Goal: Communication & Community: Ask a question

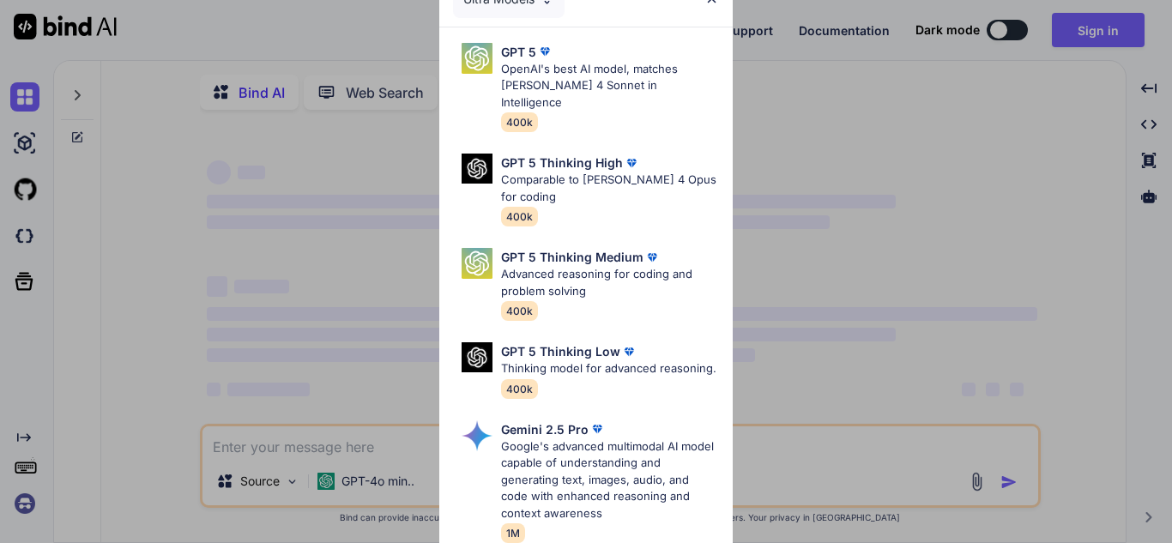
click at [836, 313] on div "Ultra Models GPT 5 OpenAI's best AI model, matches [PERSON_NAME] 4 Sonnet in In…" at bounding box center [586, 271] width 1172 height 543
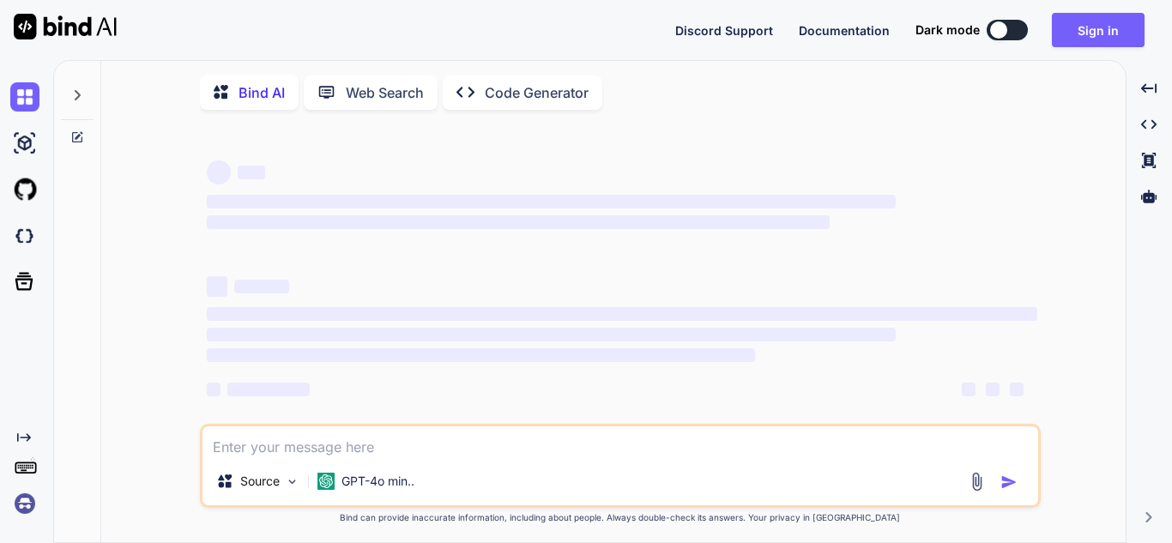
click at [492, 457] on textarea at bounding box center [620, 441] width 836 height 31
type textarea "x"
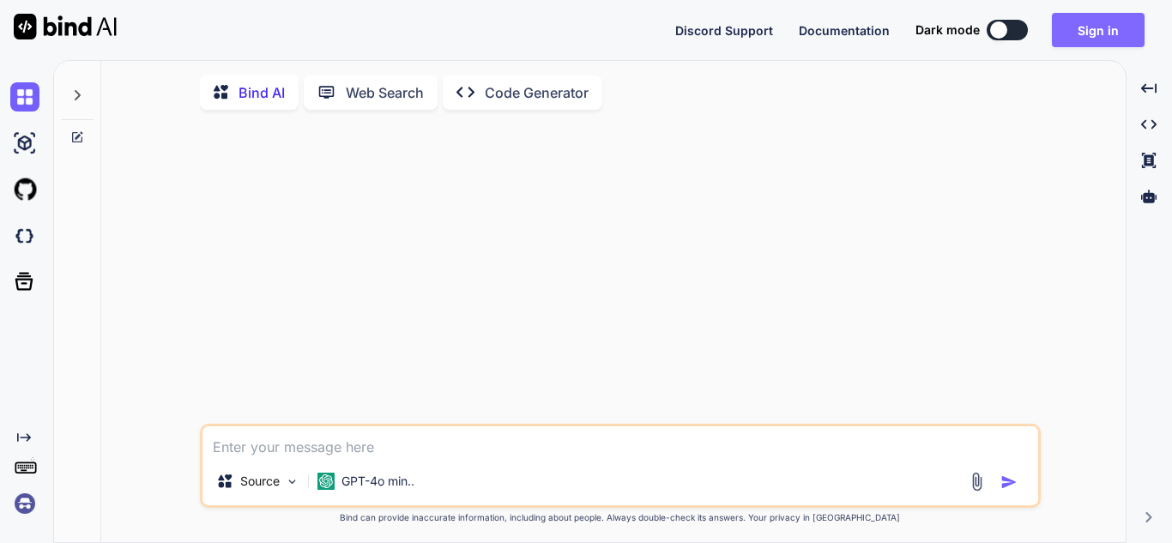
click at [1091, 25] on button "Sign in" at bounding box center [1098, 30] width 93 height 34
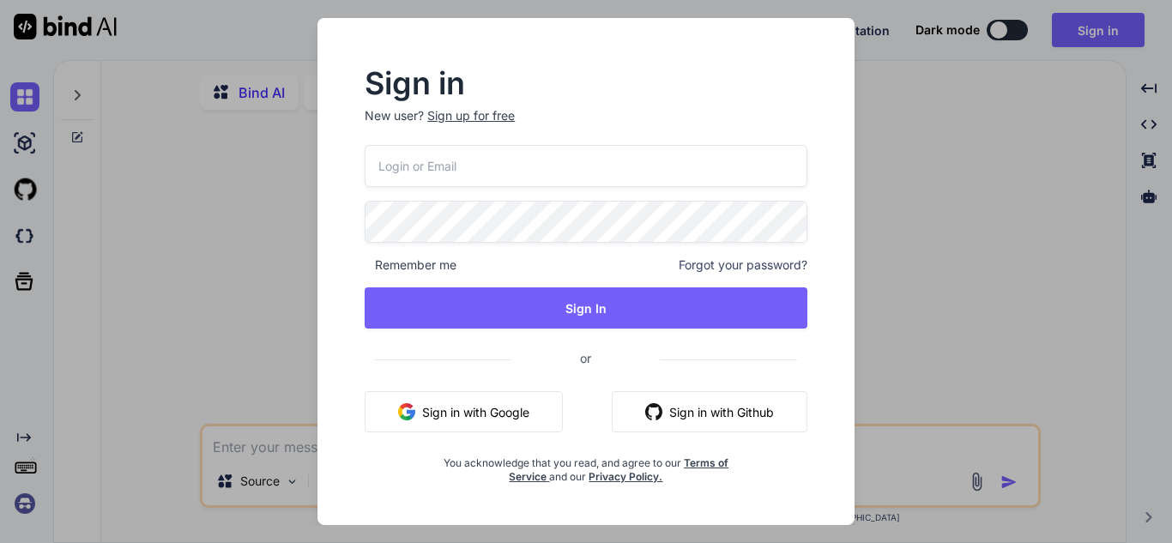
click at [549, 148] on input "email" at bounding box center [586, 166] width 443 height 42
type input "[EMAIL_ADDRESS][DOMAIN_NAME]"
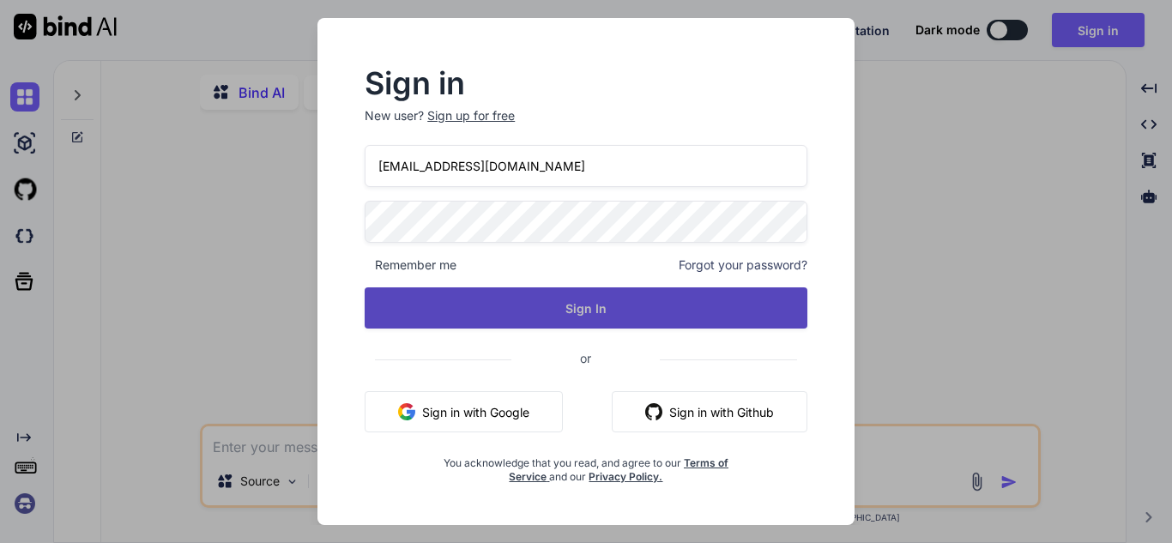
click at [587, 309] on button "Sign In" at bounding box center [586, 307] width 443 height 41
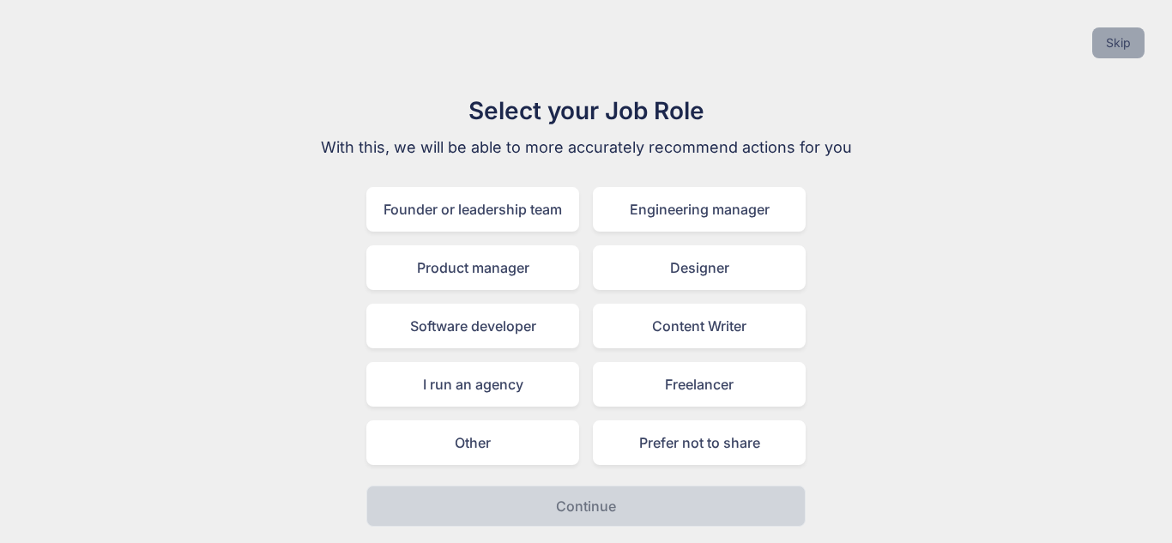
click at [1114, 40] on button "Skip" at bounding box center [1118, 42] width 52 height 31
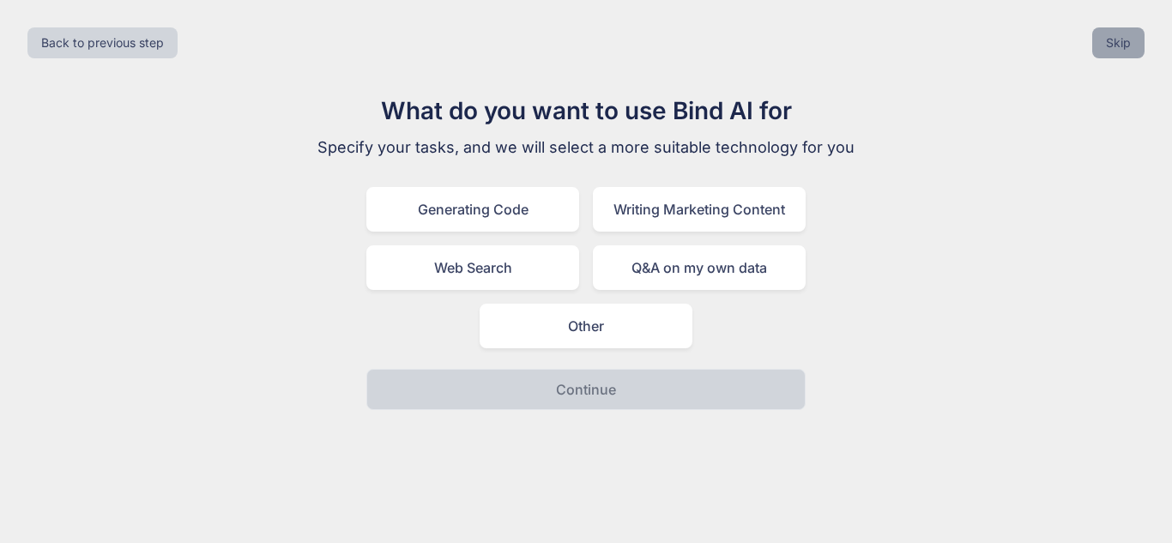
click at [1114, 40] on button "Skip" at bounding box center [1118, 42] width 52 height 31
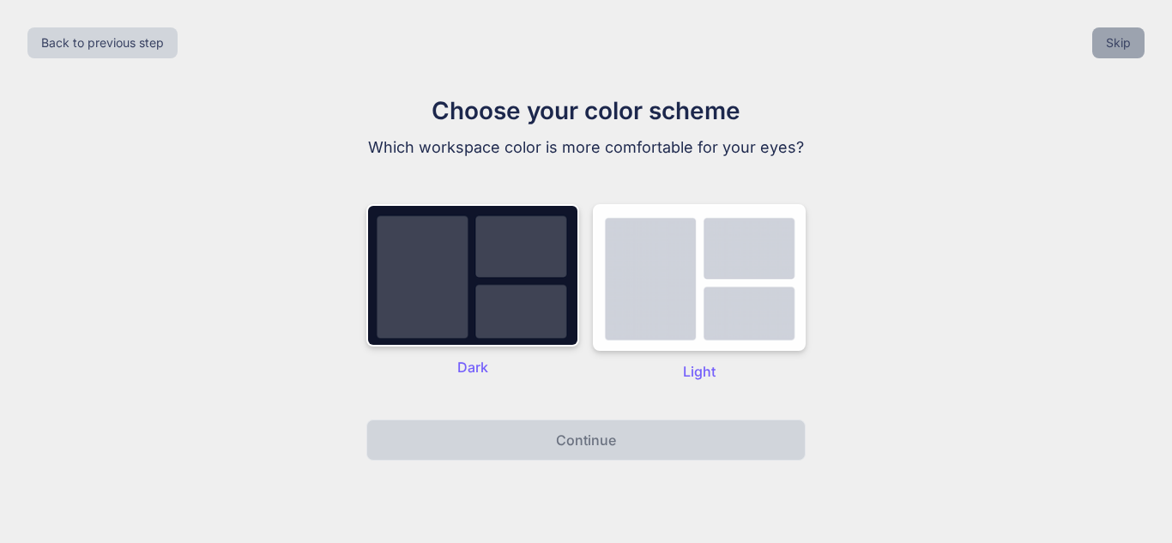
click at [1114, 40] on button "Skip" at bounding box center [1118, 42] width 52 height 31
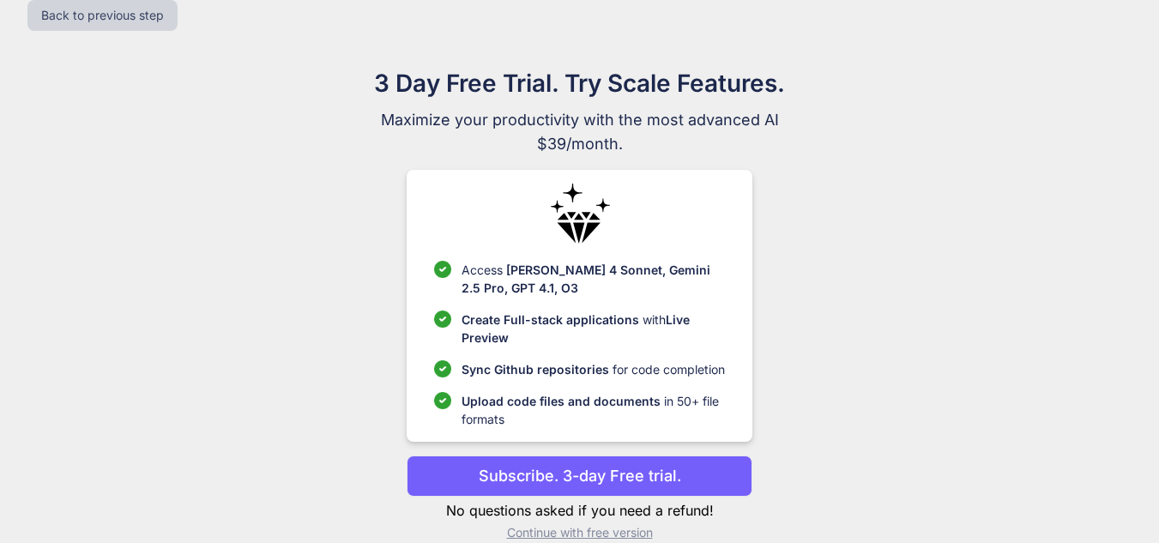
scroll to position [53, 0]
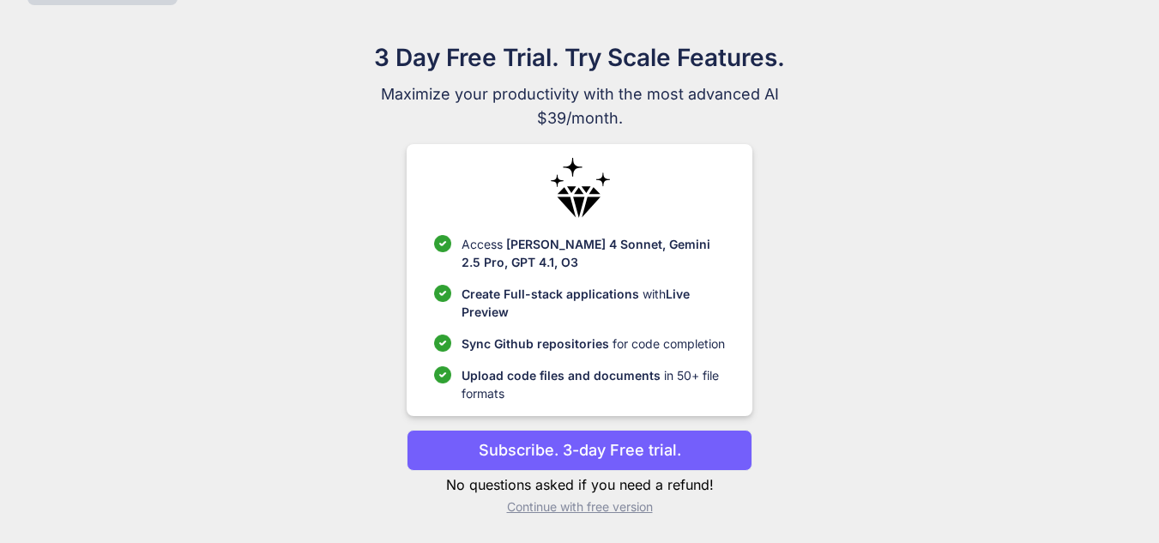
click at [561, 512] on p "Continue with free version" at bounding box center [580, 506] width 346 height 17
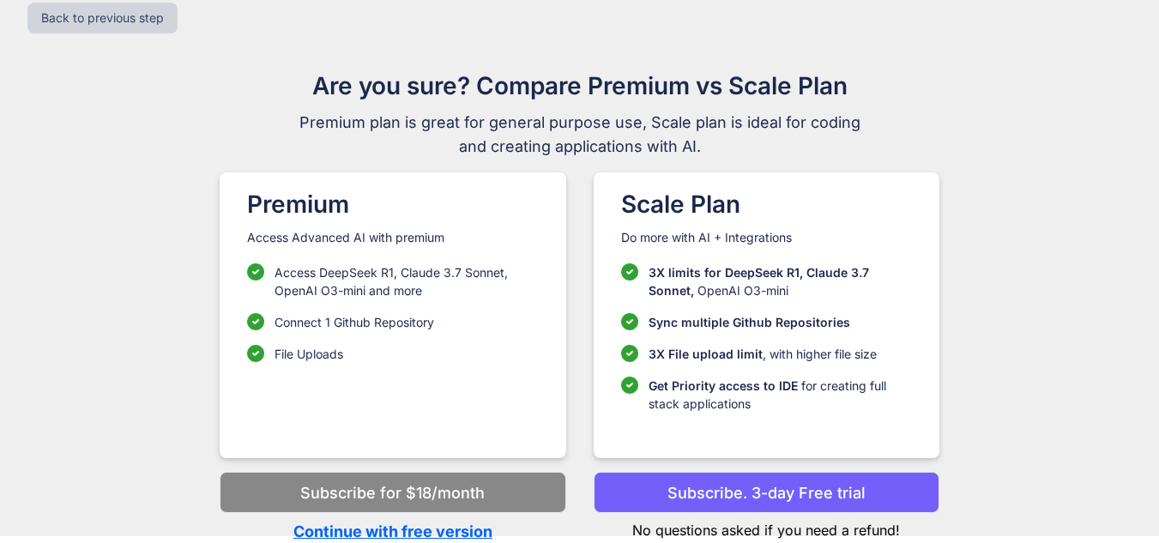
scroll to position [25, 0]
click at [407, 531] on p "Continue with free version" at bounding box center [393, 531] width 346 height 23
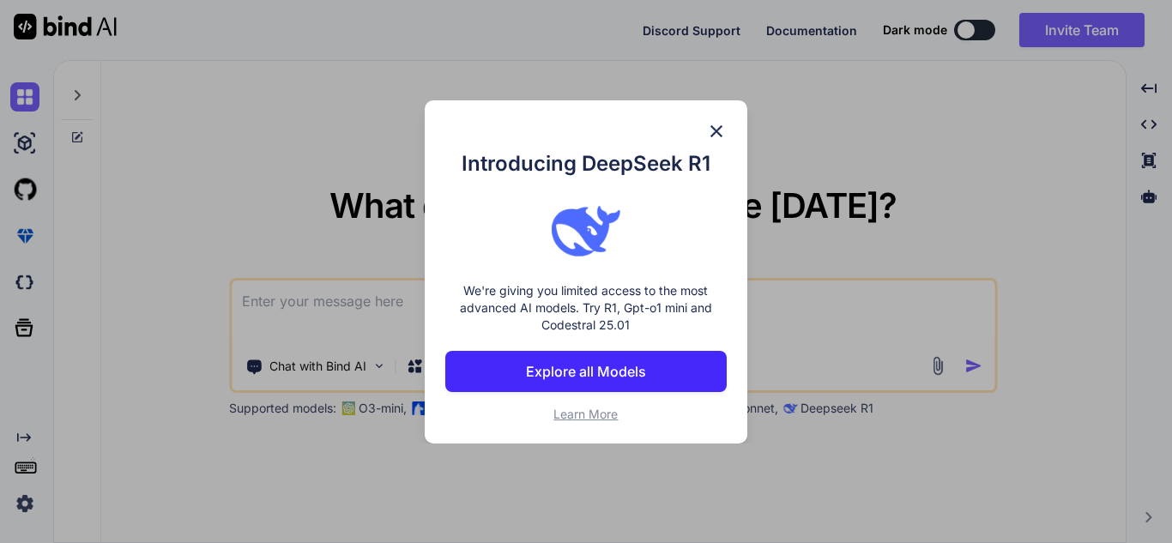
click at [717, 124] on img at bounding box center [716, 131] width 21 height 21
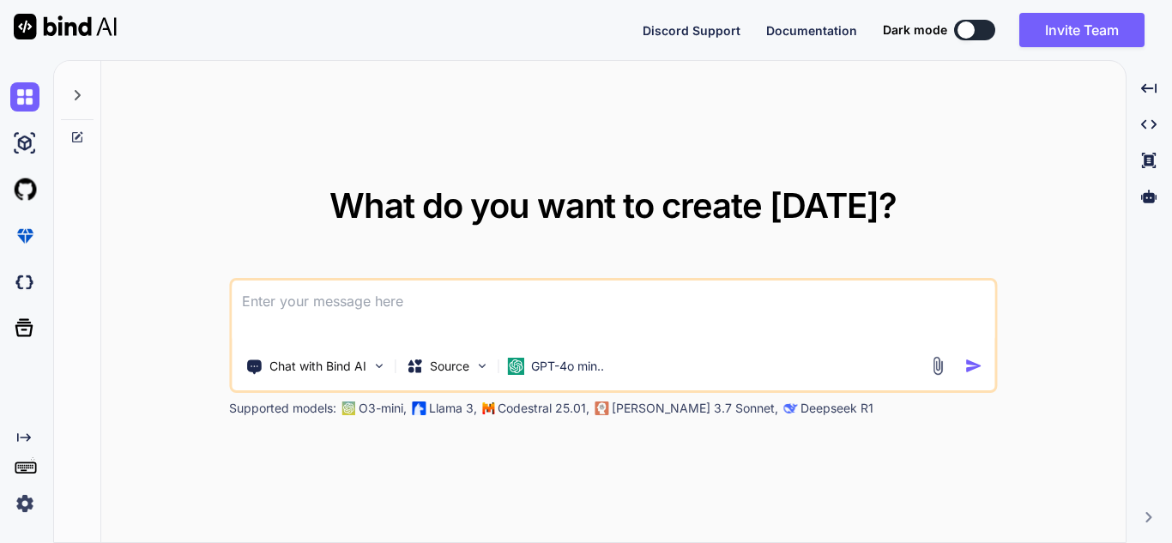
click at [582, 317] on textarea at bounding box center [613, 312] width 763 height 63
type textarea "x"
